Goal: Navigation & Orientation: Find specific page/section

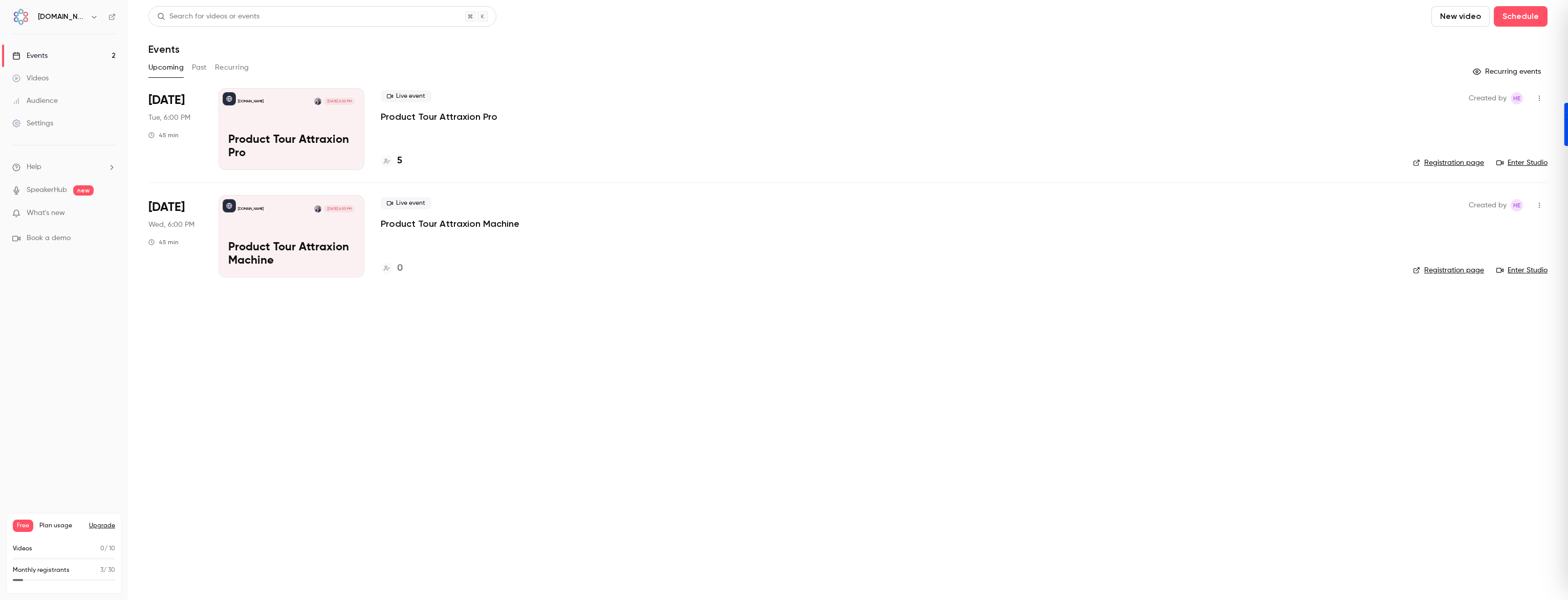
click at [43, 102] on div "Audience" at bounding box center [35, 101] width 45 height 10
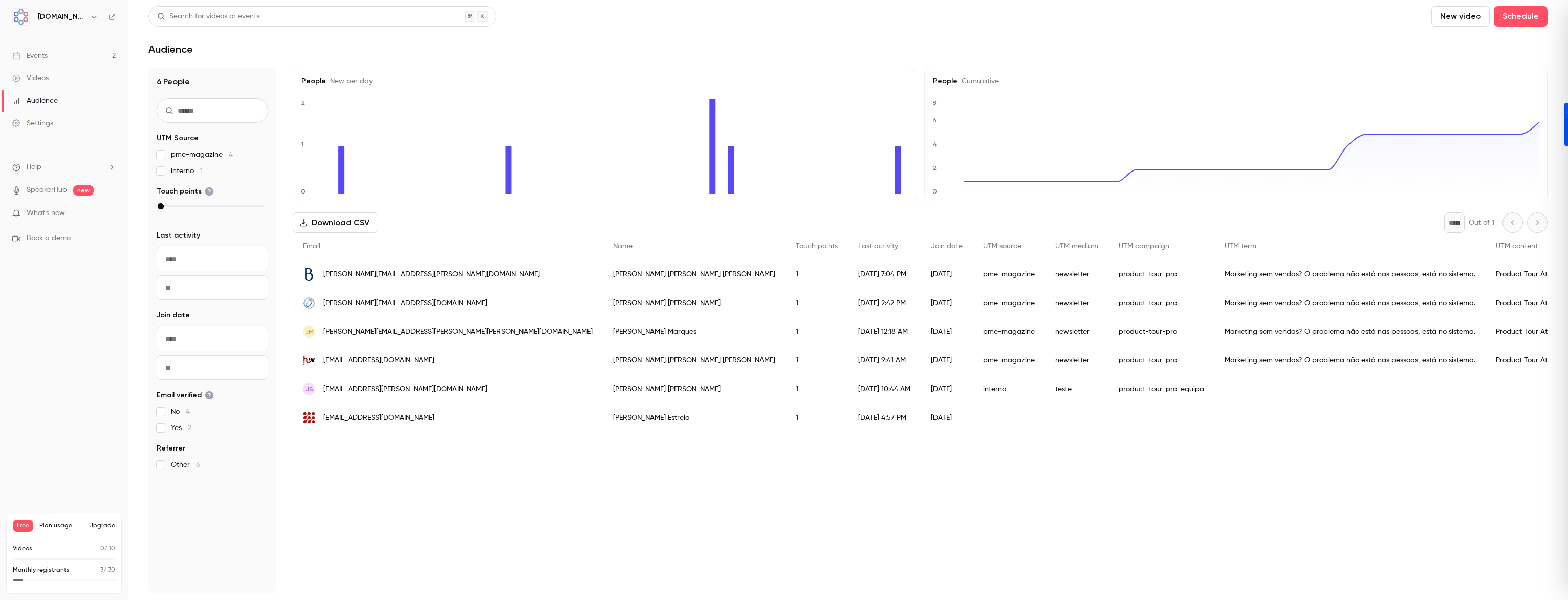
click at [34, 55] on div "Events" at bounding box center [30, 55] width 35 height 10
